Goal: Task Accomplishment & Management: Complete application form

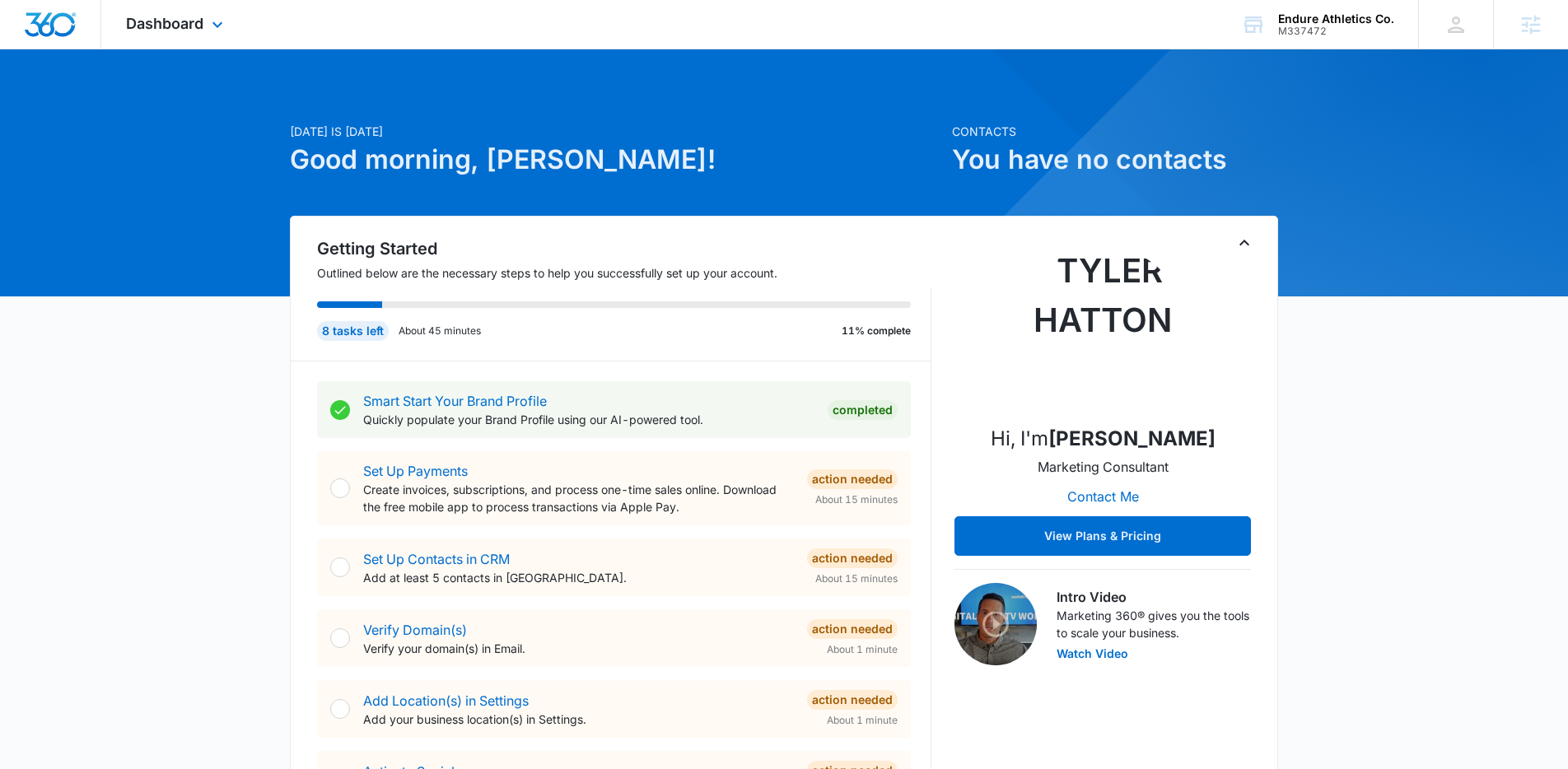
click at [192, 33] on div "Dashboard Apps Reputation Websites Forms CRM Email Social Shop Content Ads Inte…" at bounding box center [177, 24] width 151 height 49
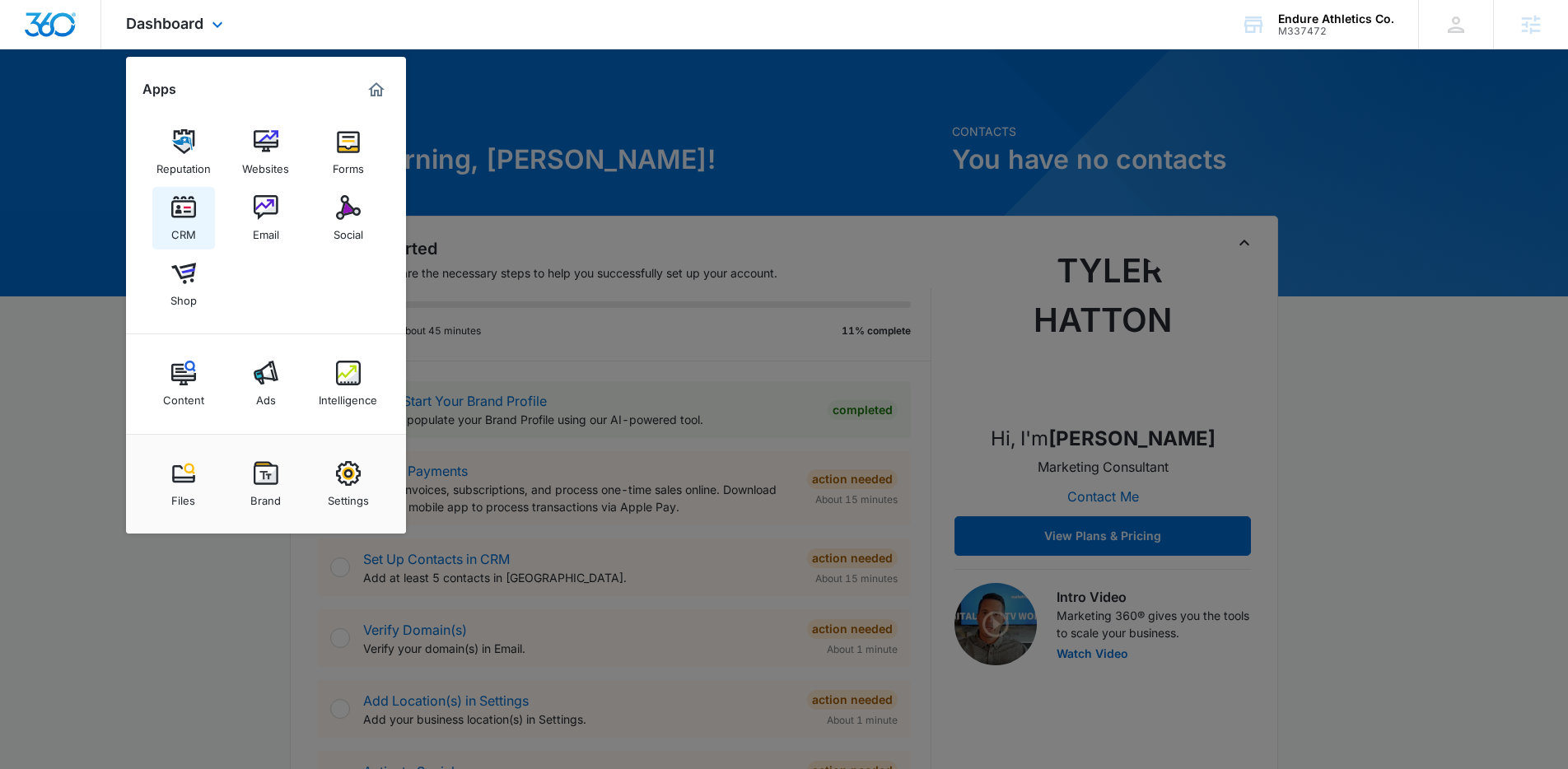
click at [200, 213] on link "CRM" at bounding box center [183, 218] width 62 height 62
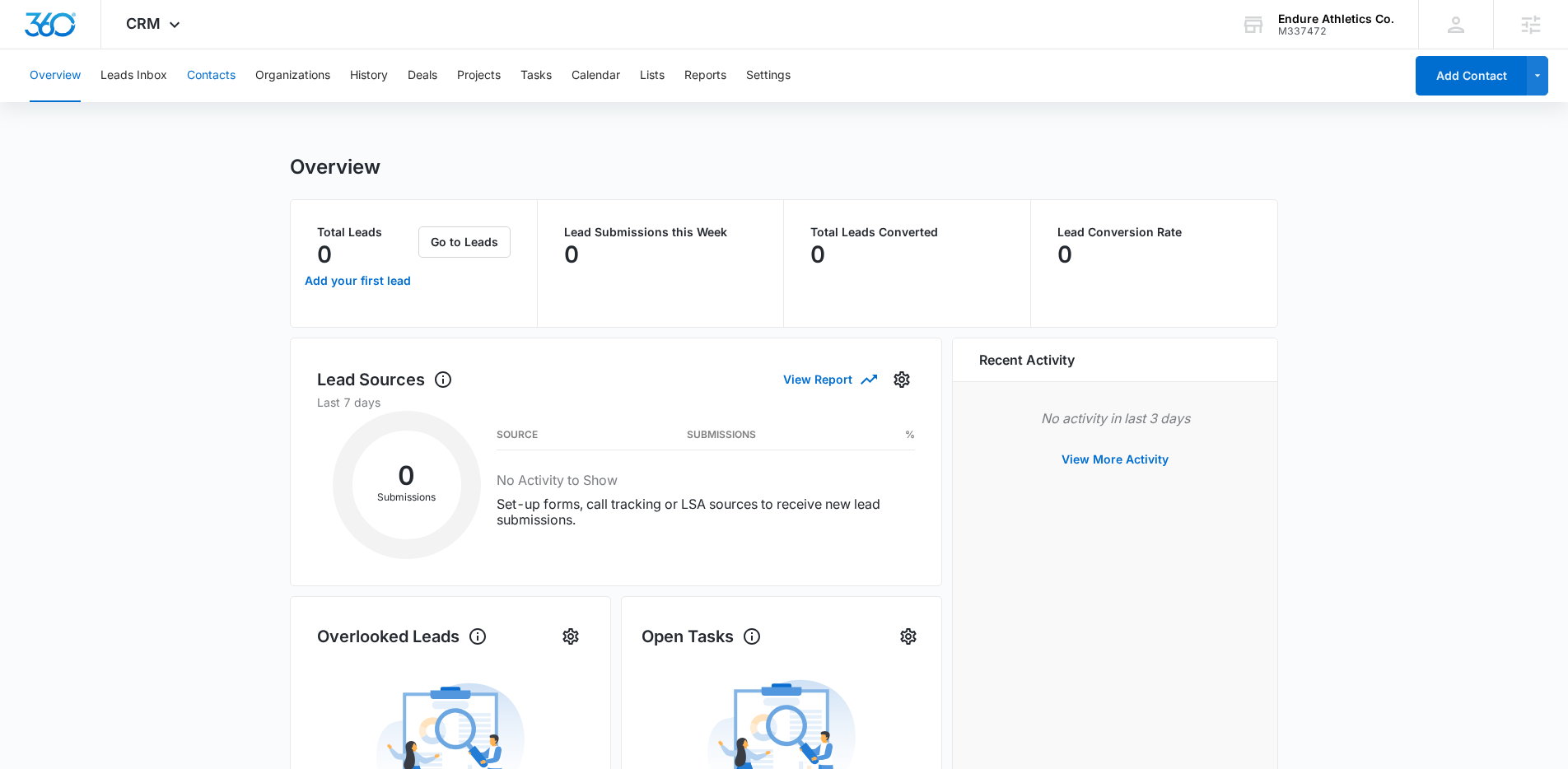
click at [232, 70] on button "Contacts" at bounding box center [211, 76] width 49 height 53
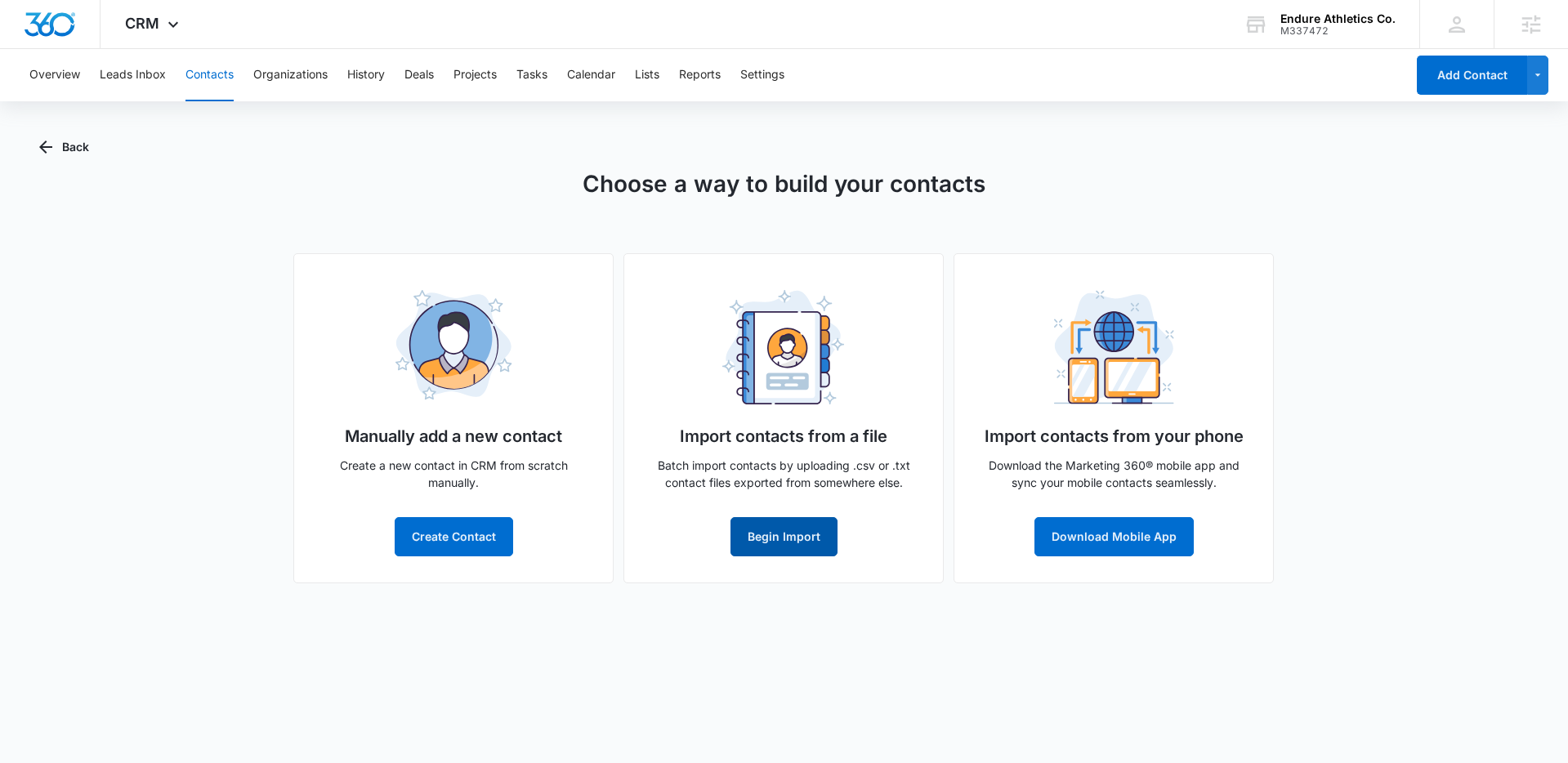
click at [774, 546] on button "Begin Import" at bounding box center [784, 536] width 107 height 39
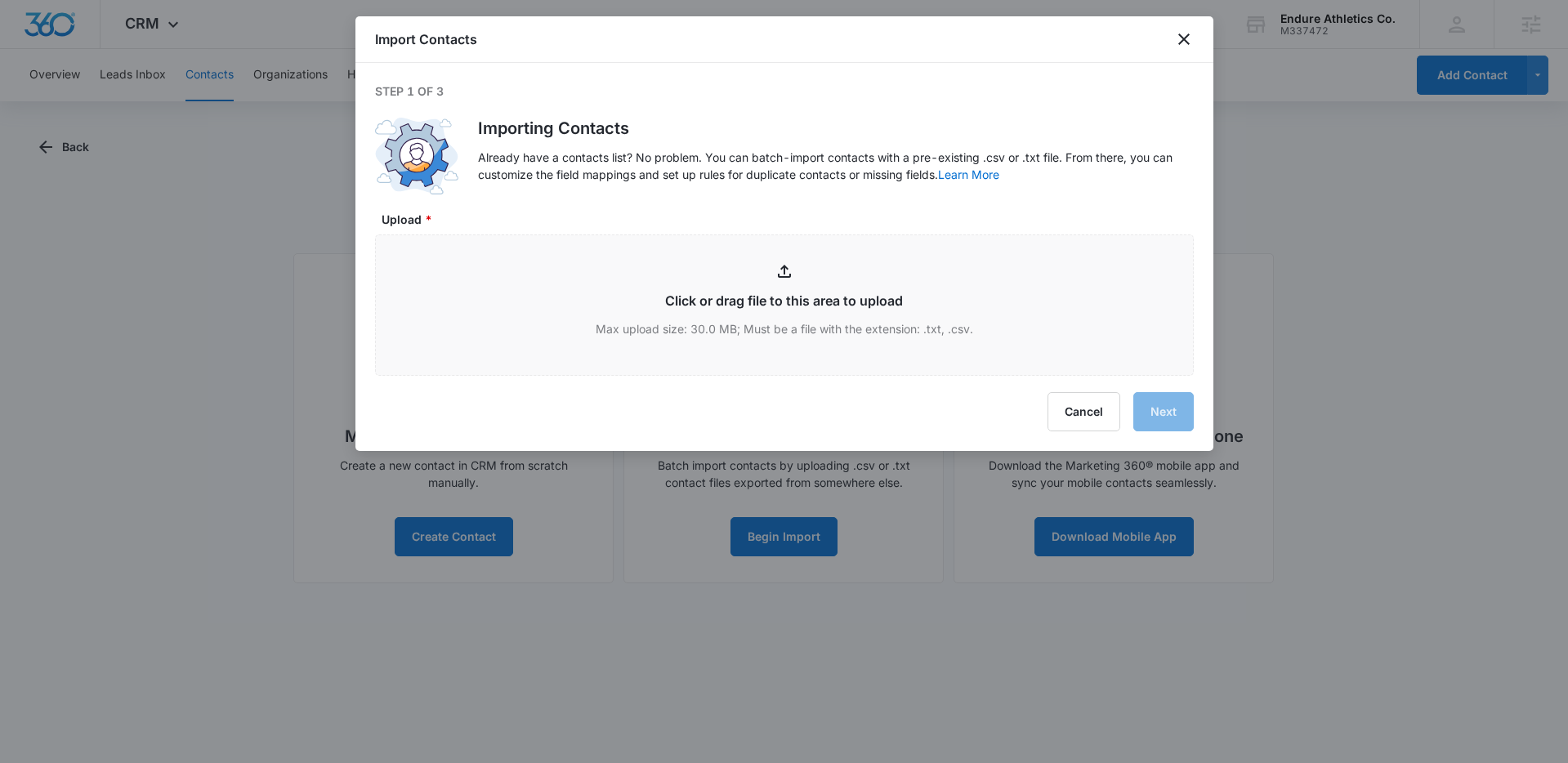
type input "C:\fakepath\ProjectBroadcastContacts_20250905 - ProjectBroadcastContacts_202509…"
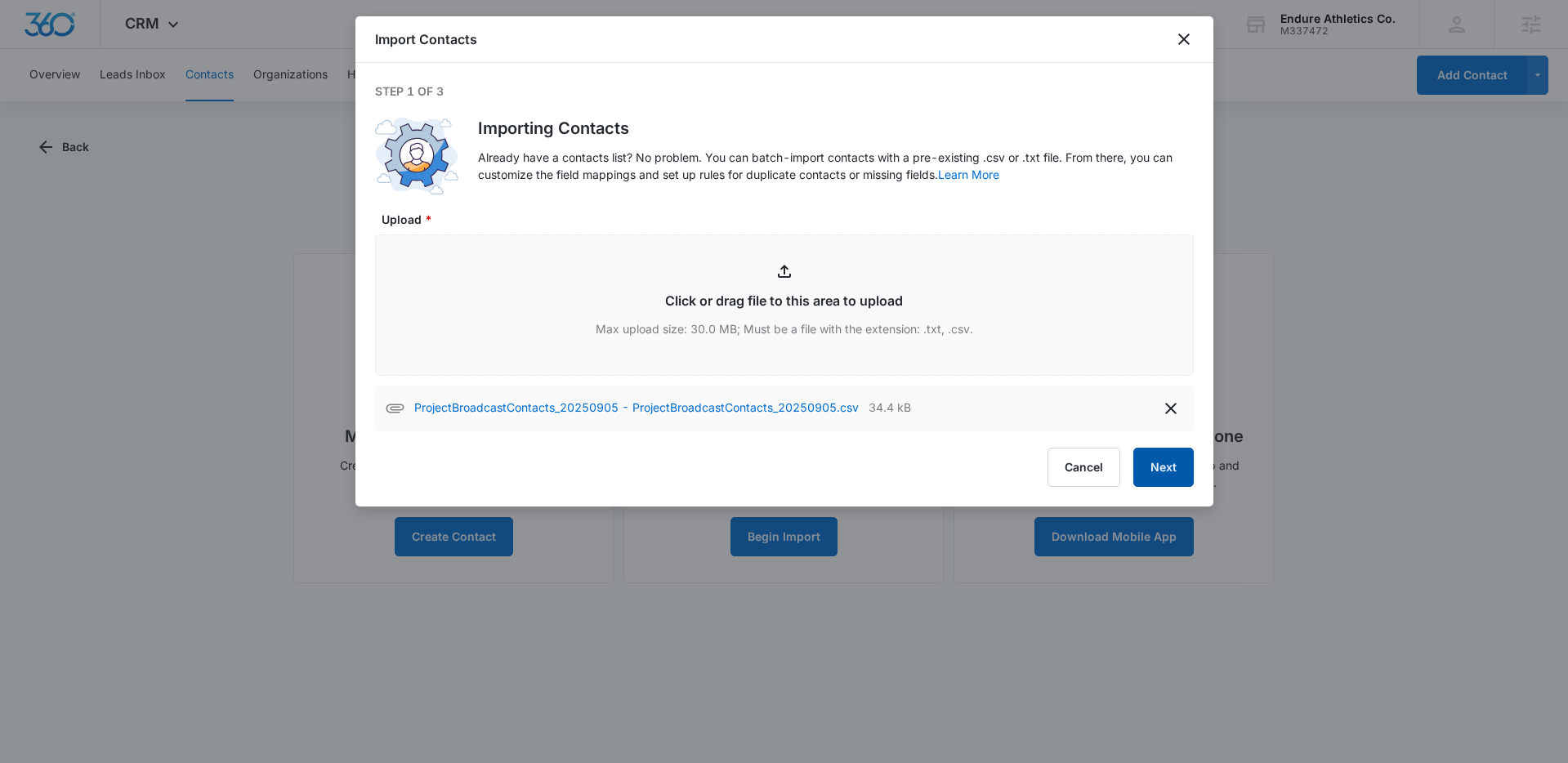
click at [1176, 468] on button "Next" at bounding box center [1164, 467] width 61 height 39
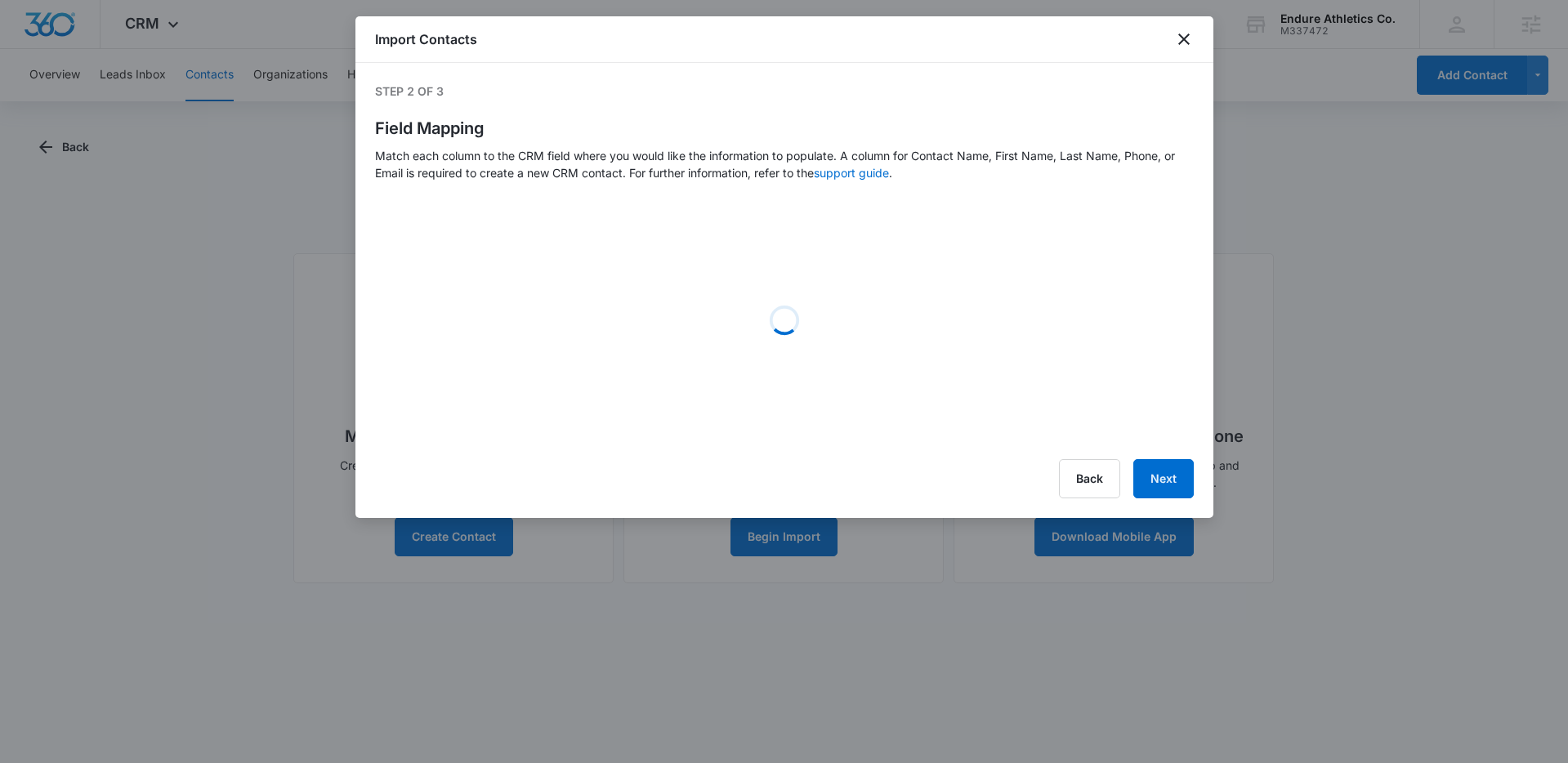
select select "184"
select select "78"
select select "79"
select select "185"
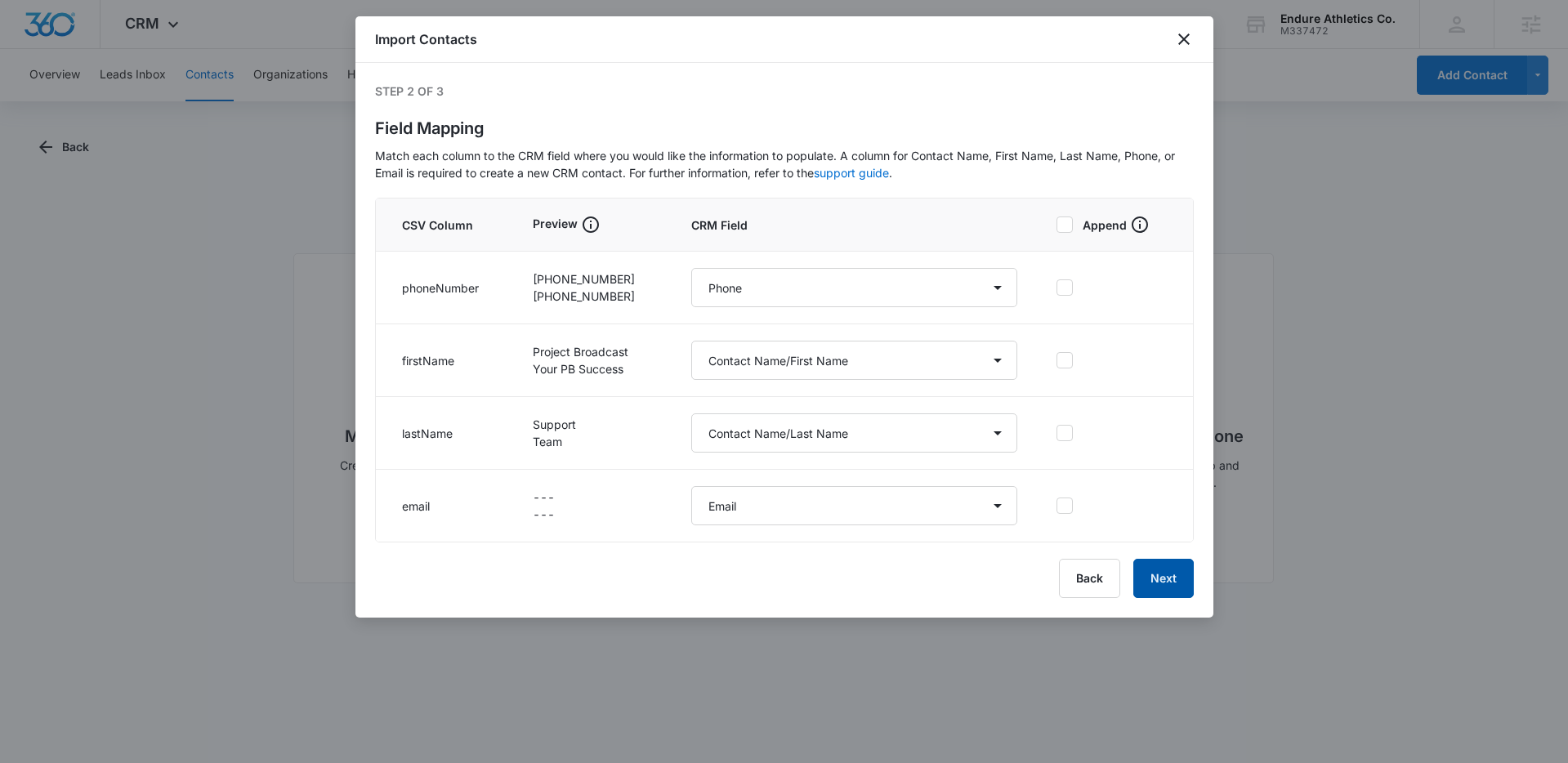
click at [1147, 579] on button "Next" at bounding box center [1164, 578] width 61 height 39
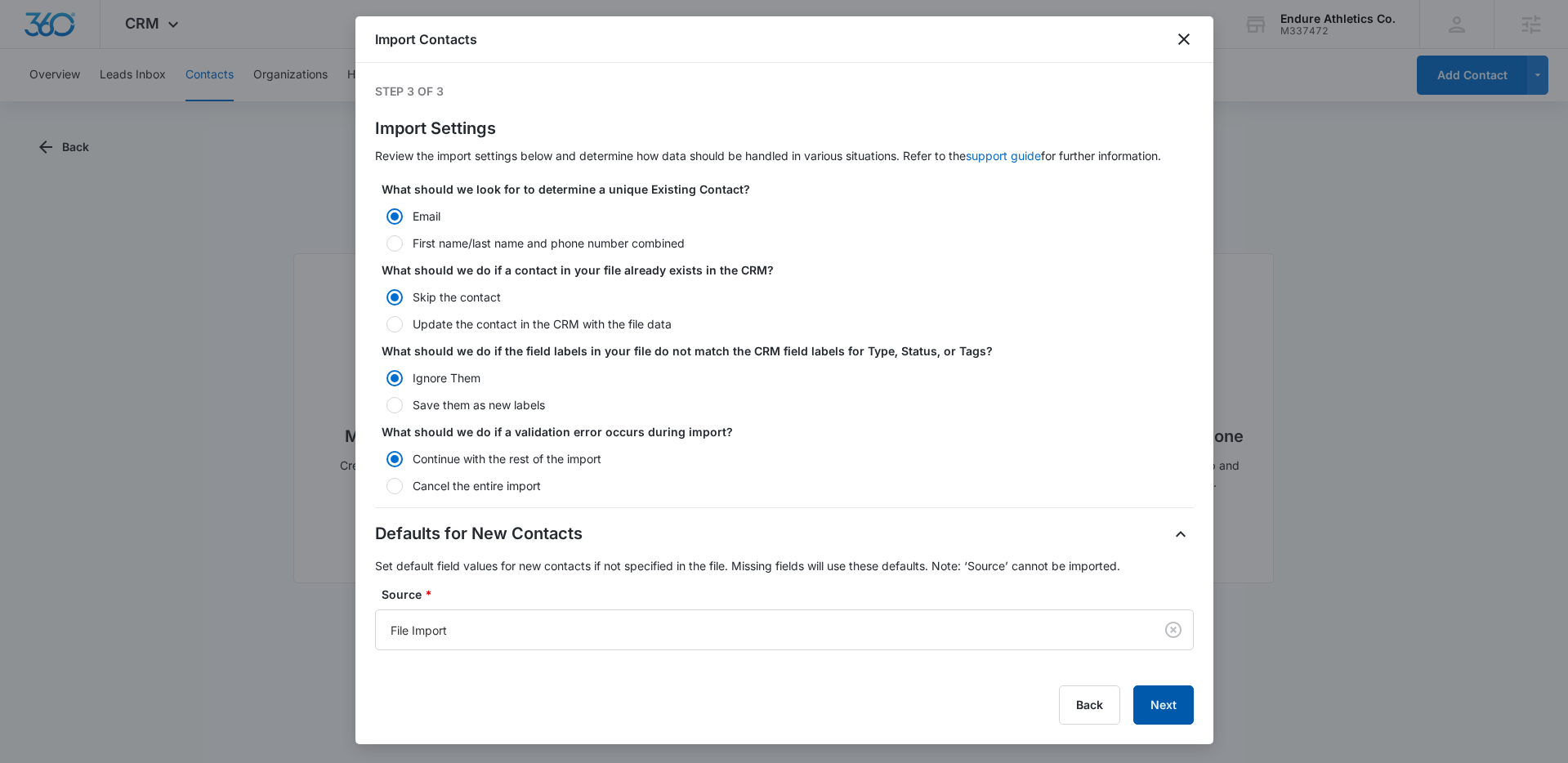
click at [1157, 704] on button "Next" at bounding box center [1164, 705] width 61 height 39
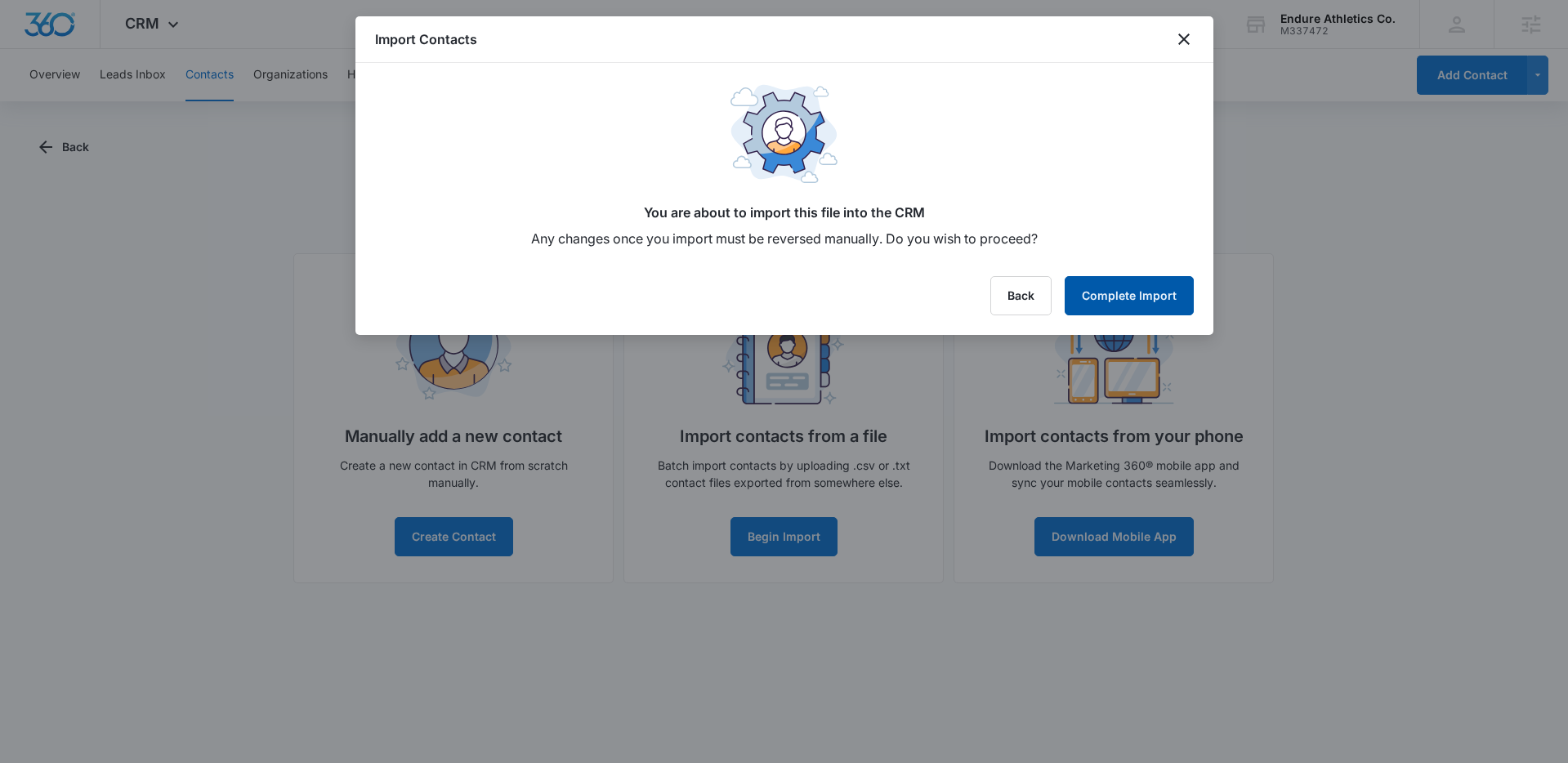
click at [1151, 290] on button "Complete Import" at bounding box center [1129, 295] width 129 height 39
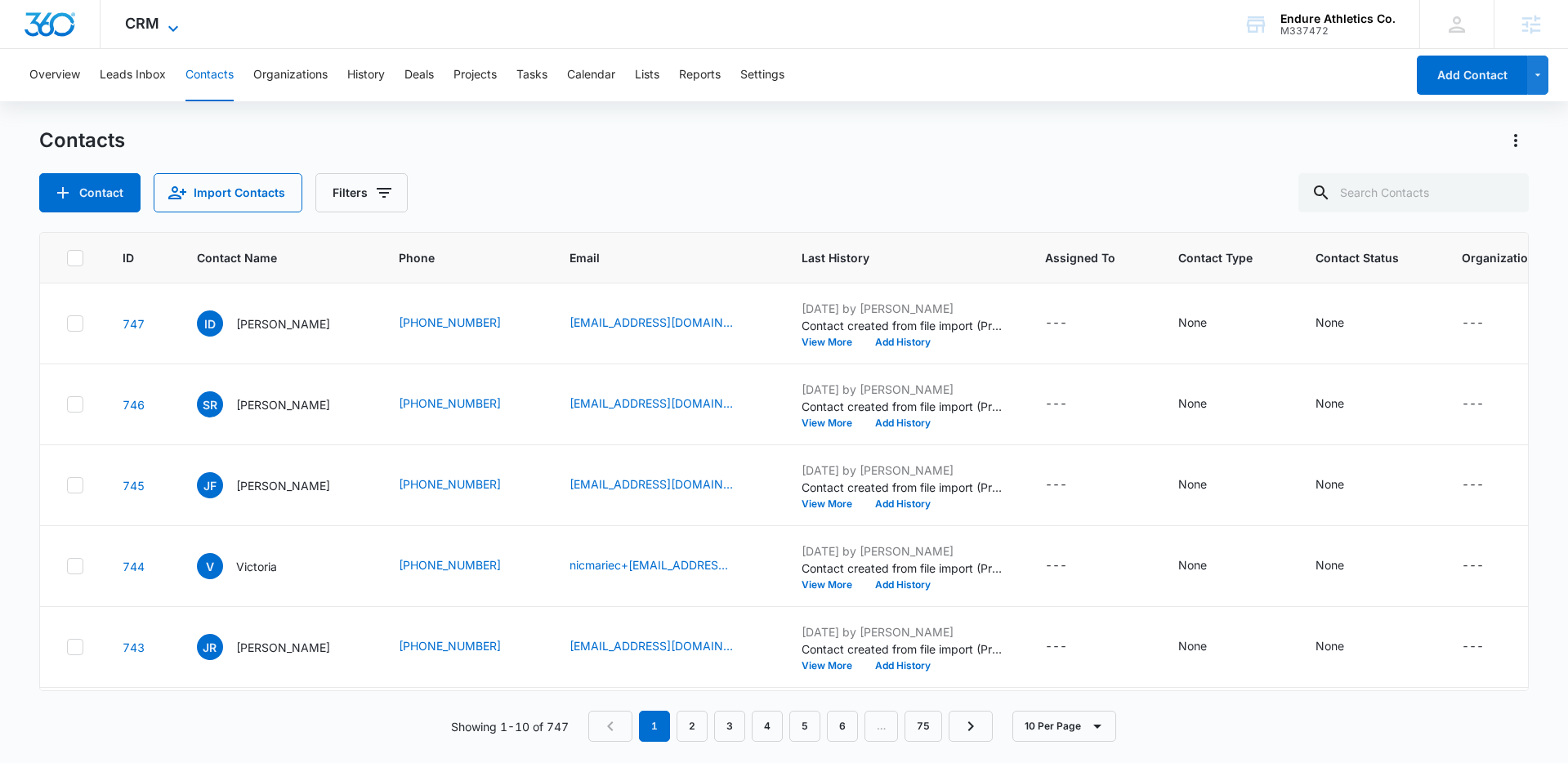
click at [164, 25] on icon at bounding box center [174, 29] width 20 height 20
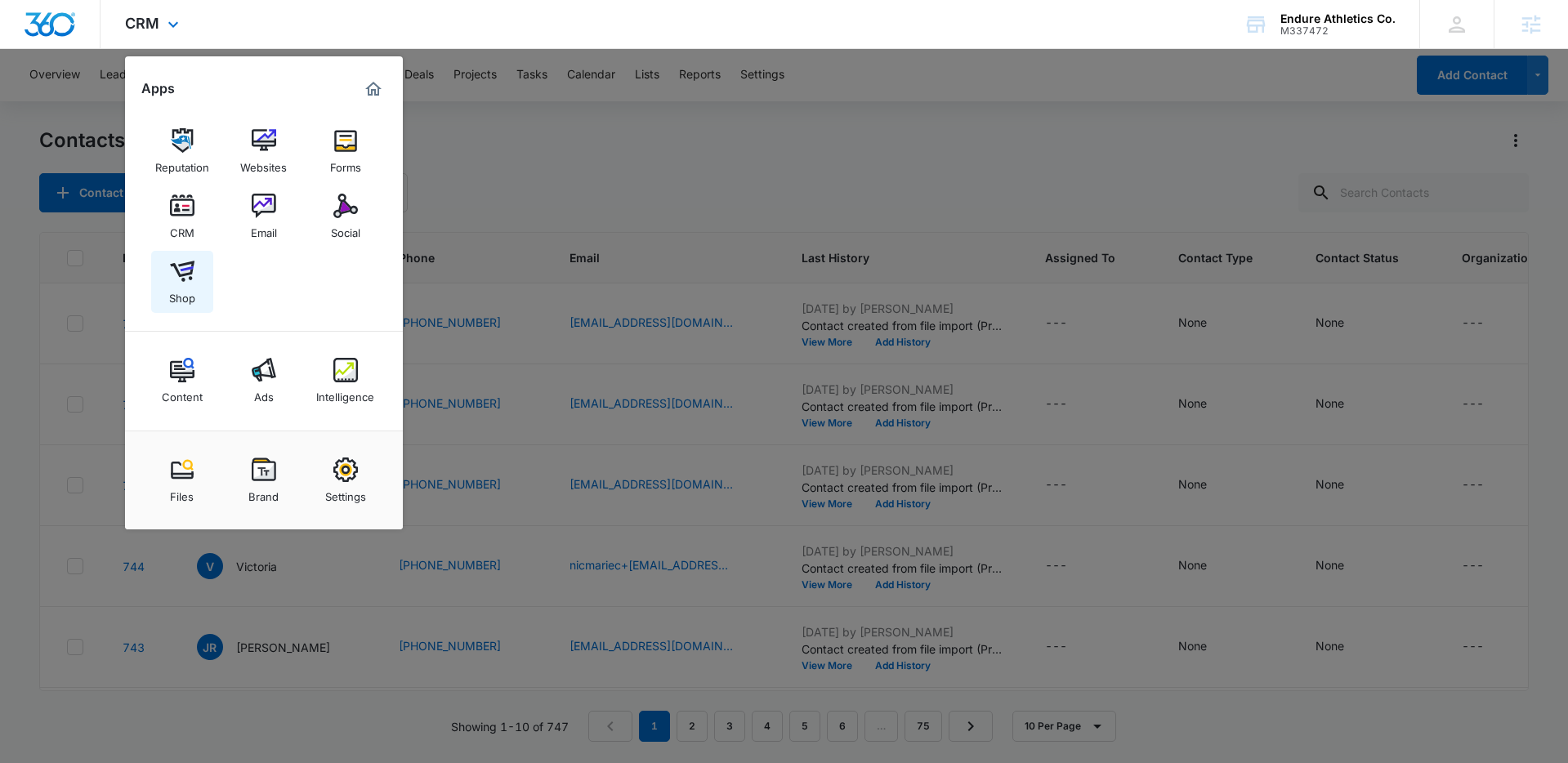
click at [199, 274] on link "Shop" at bounding box center [182, 282] width 62 height 62
